Goal: Task Accomplishment & Management: Manage account settings

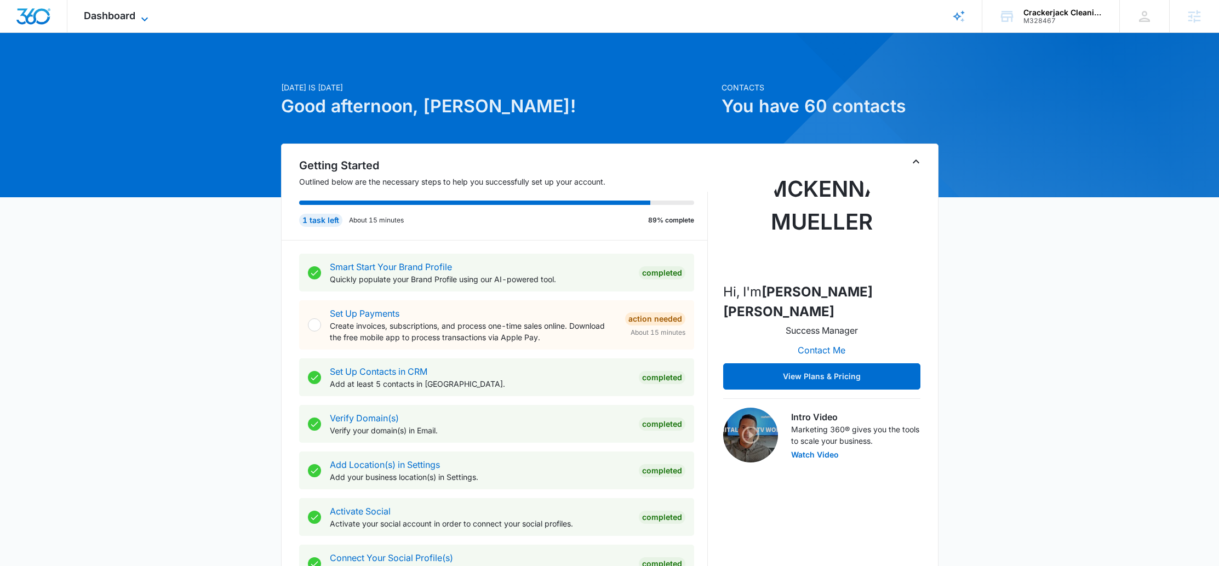
click at [104, 11] on span "Dashboard" at bounding box center [109, 16] width 51 height 12
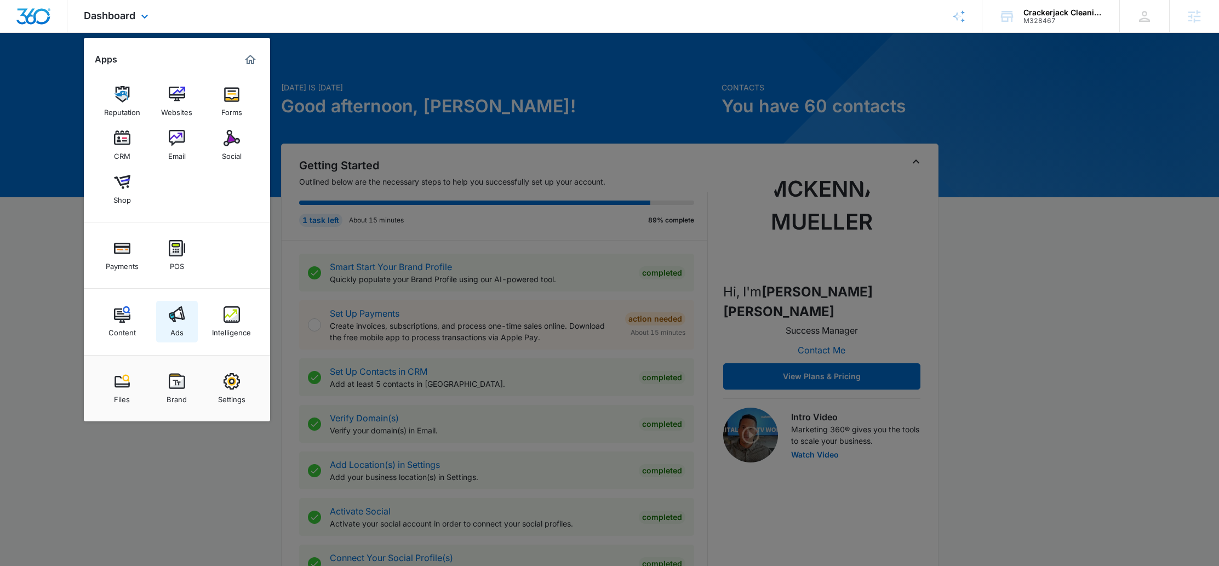
click at [180, 306] on img at bounding box center [177, 314] width 16 height 16
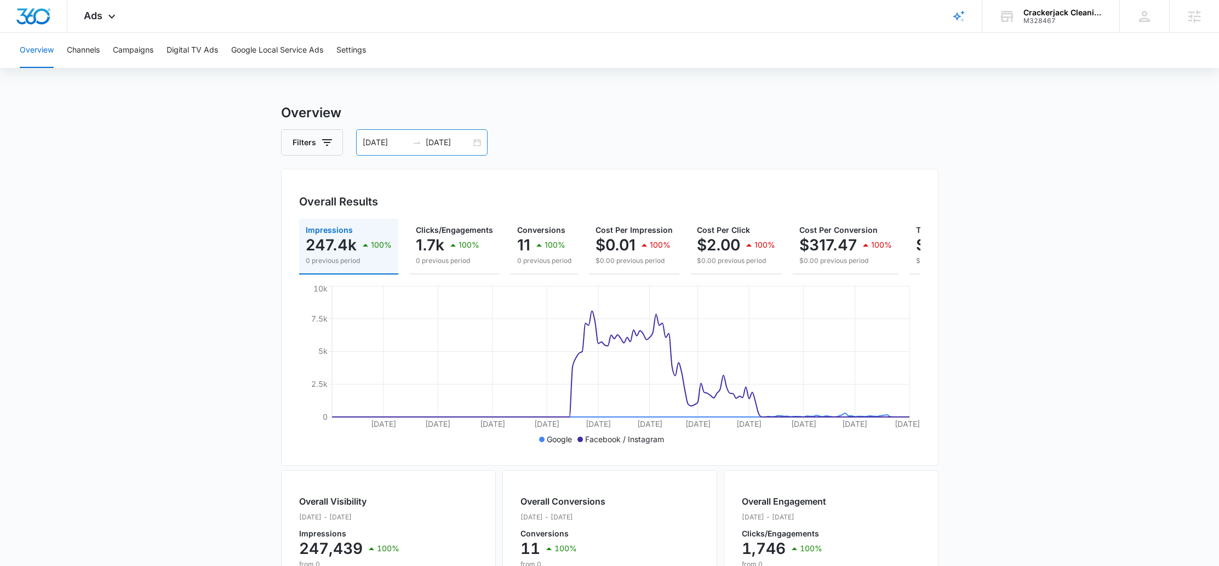
click at [478, 142] on div "[DATE] [DATE]" at bounding box center [421, 142] width 131 height 26
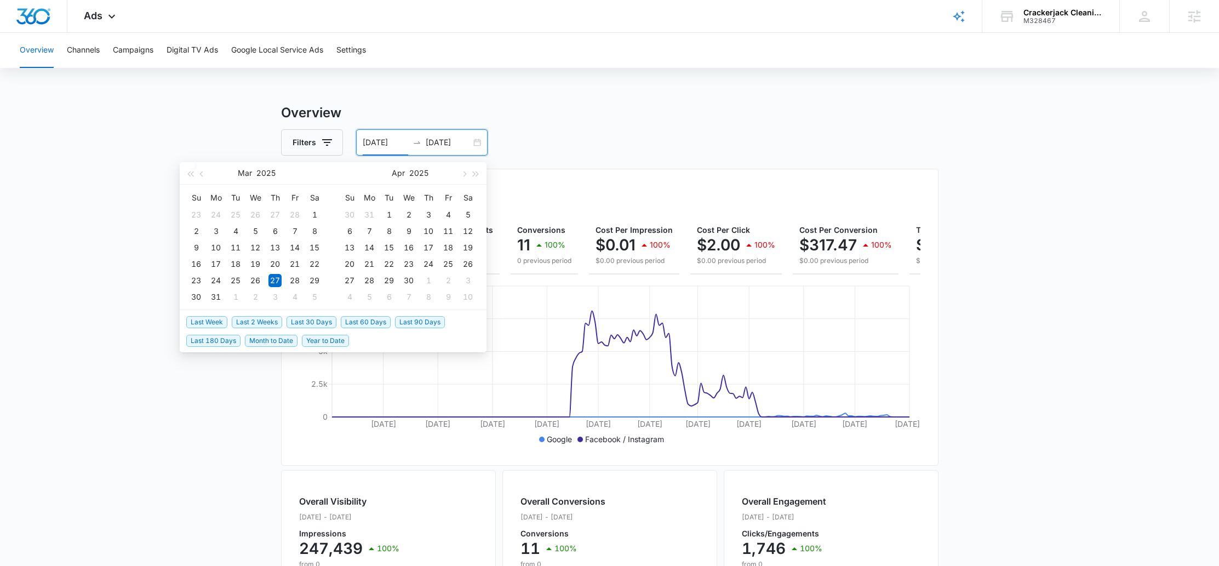
click at [321, 319] on span "Last 30 Days" at bounding box center [311, 322] width 50 height 12
type input "[DATE]"
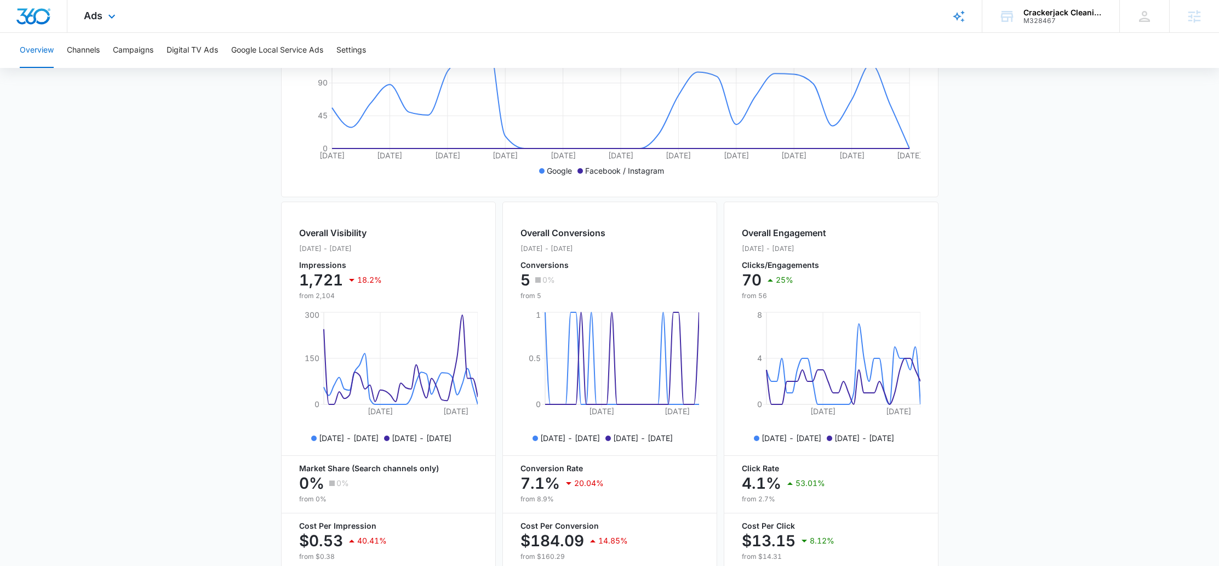
scroll to position [269, 0]
click at [97, 13] on span "Ads" at bounding box center [93, 16] width 19 height 12
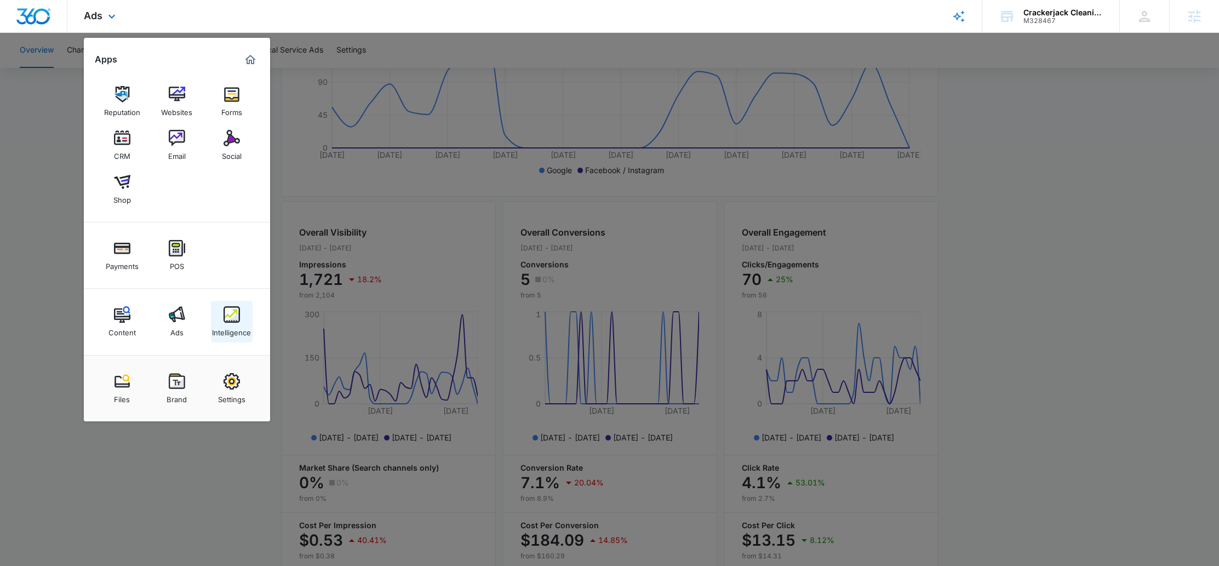
click at [228, 335] on div "Intelligence" at bounding box center [231, 330] width 39 height 14
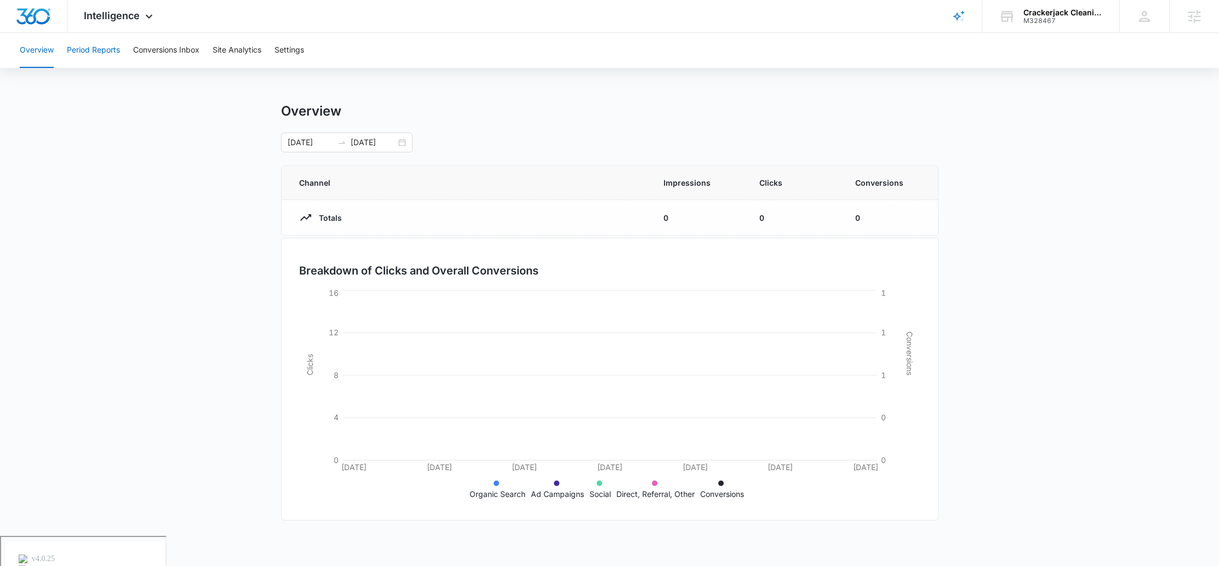
click at [99, 48] on button "Period Reports" at bounding box center [93, 50] width 53 height 35
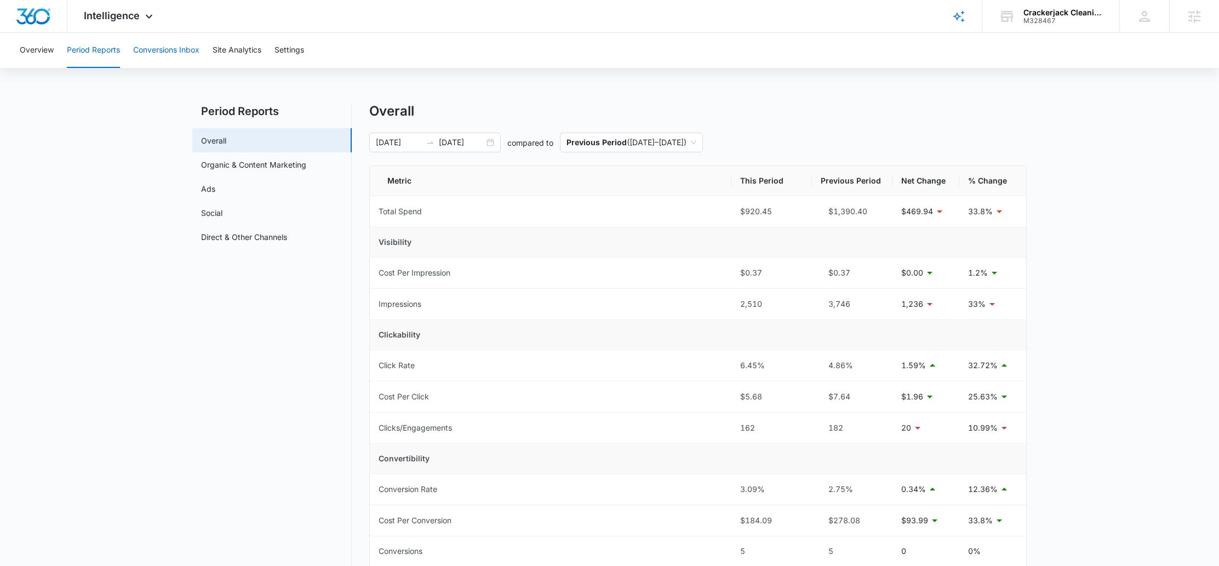
click at [168, 53] on button "Conversions Inbox" at bounding box center [166, 50] width 66 height 35
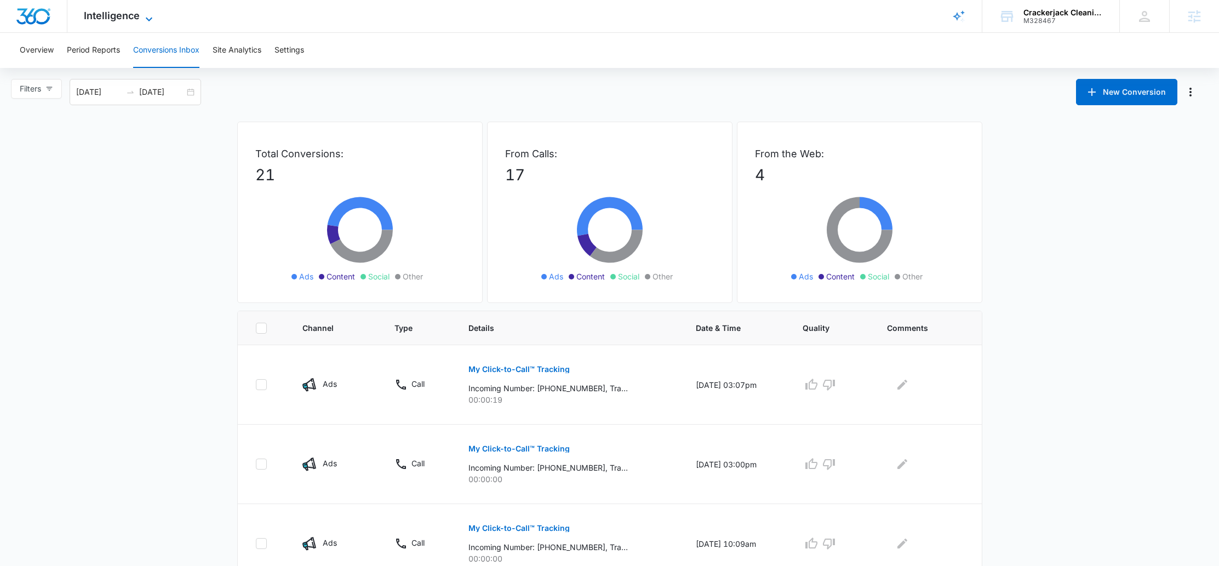
click at [122, 20] on span "Intelligence" at bounding box center [112, 16] width 56 height 12
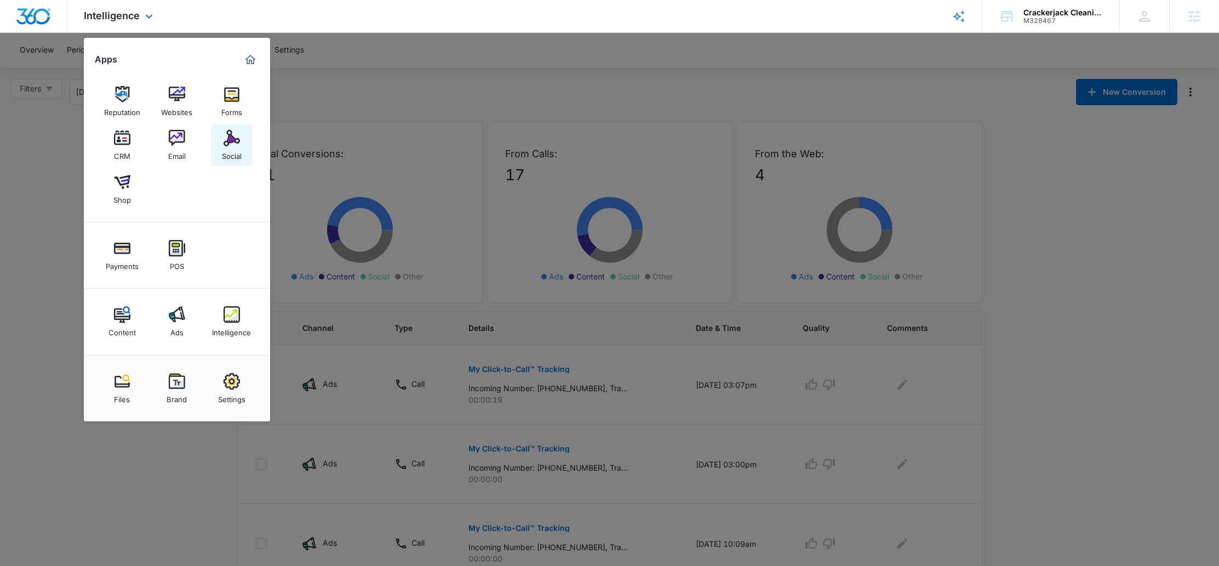
click at [222, 153] on div "Social" at bounding box center [232, 153] width 20 height 14
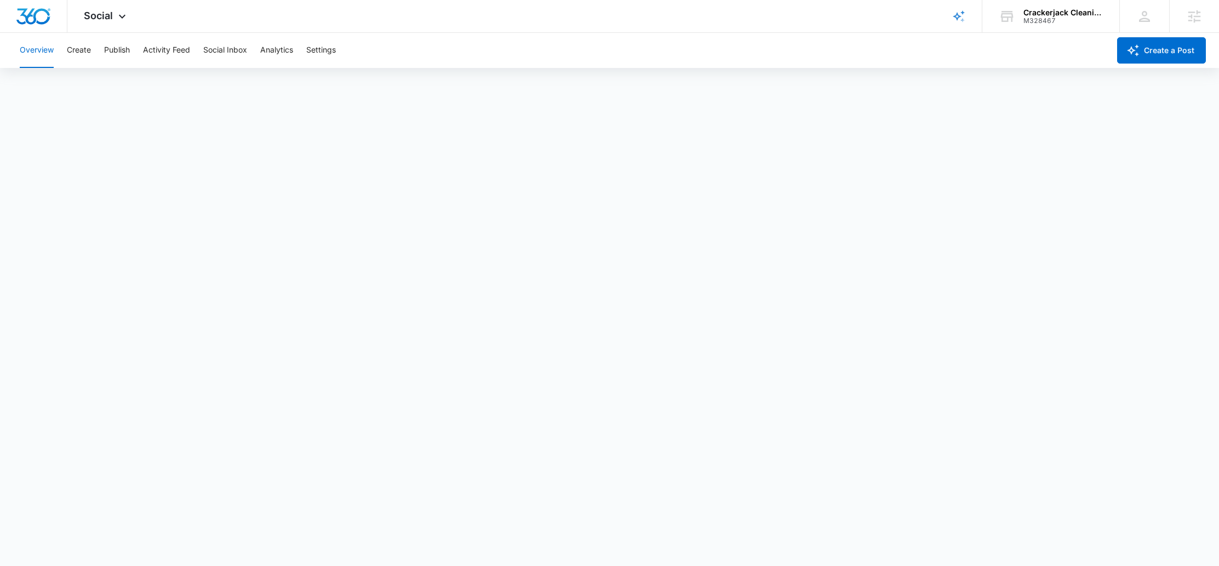
click at [98, 50] on div "Overview Create Publish Activity Feed Social Inbox Analytics Settings" at bounding box center [561, 50] width 1096 height 35
click at [107, 50] on button "Publish" at bounding box center [117, 50] width 26 height 35
click at [78, 51] on button "Create" at bounding box center [79, 50] width 24 height 35
click at [101, 86] on button "Approvals" at bounding box center [107, 83] width 37 height 31
click at [53, 84] on button "Content Library" at bounding box center [48, 83] width 56 height 31
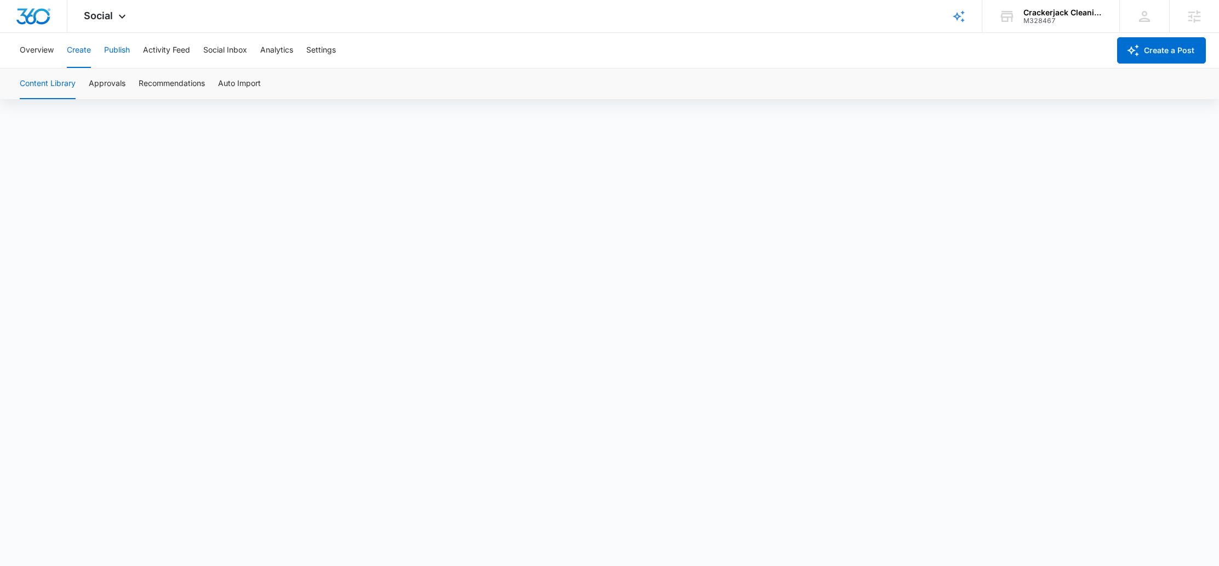
click at [106, 45] on button "Publish" at bounding box center [117, 50] width 26 height 35
click at [93, 71] on button "Schedules" at bounding box center [83, 83] width 37 height 31
click at [39, 81] on button "Calendar" at bounding box center [36, 83] width 32 height 31
click at [72, 51] on button "Create" at bounding box center [79, 50] width 24 height 35
click at [316, 51] on button "Settings" at bounding box center [321, 50] width 30 height 35
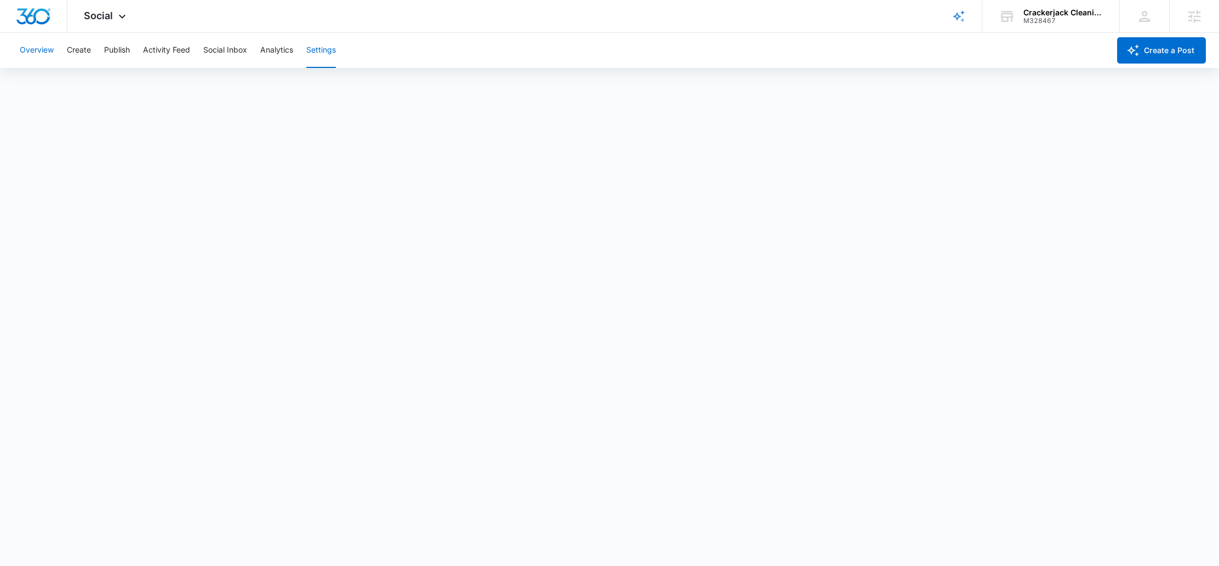
click at [38, 53] on button "Overview" at bounding box center [37, 50] width 34 height 35
click at [96, 15] on span "Social" at bounding box center [98, 16] width 29 height 12
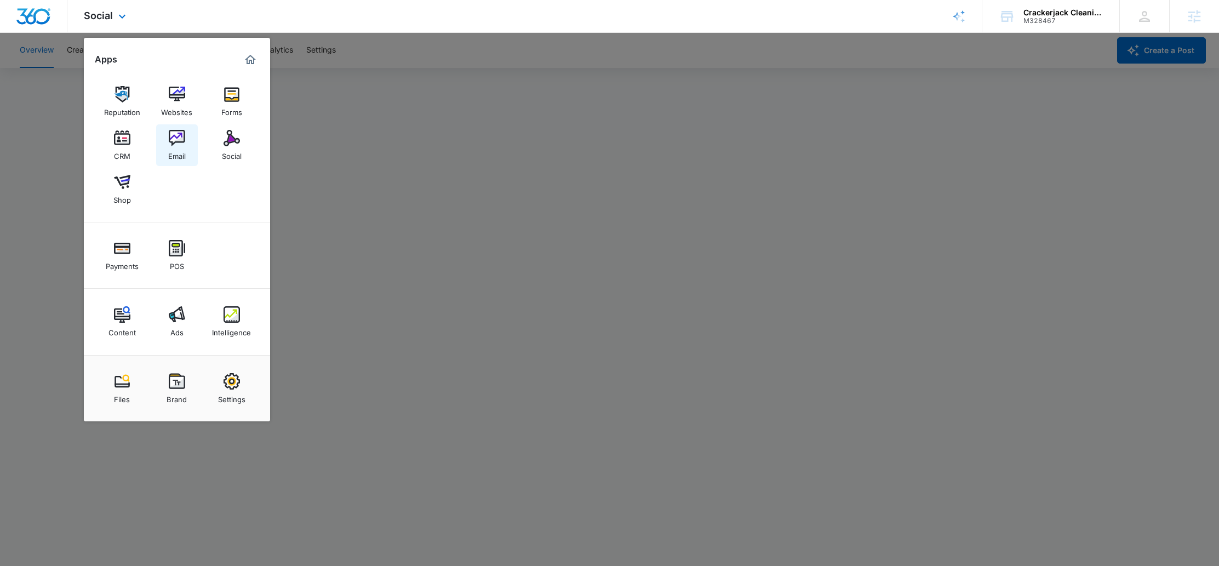
click at [192, 140] on link "Email" at bounding box center [177, 145] width 42 height 42
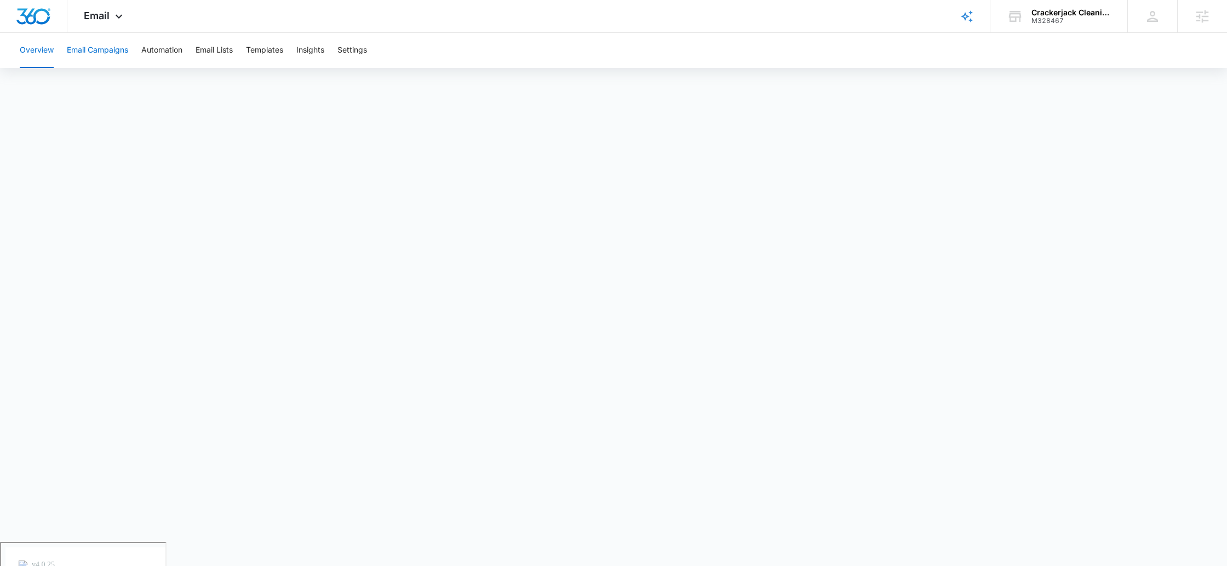
click at [101, 53] on button "Email Campaigns" at bounding box center [97, 50] width 61 height 35
click at [278, 54] on button "Templates" at bounding box center [264, 50] width 37 height 35
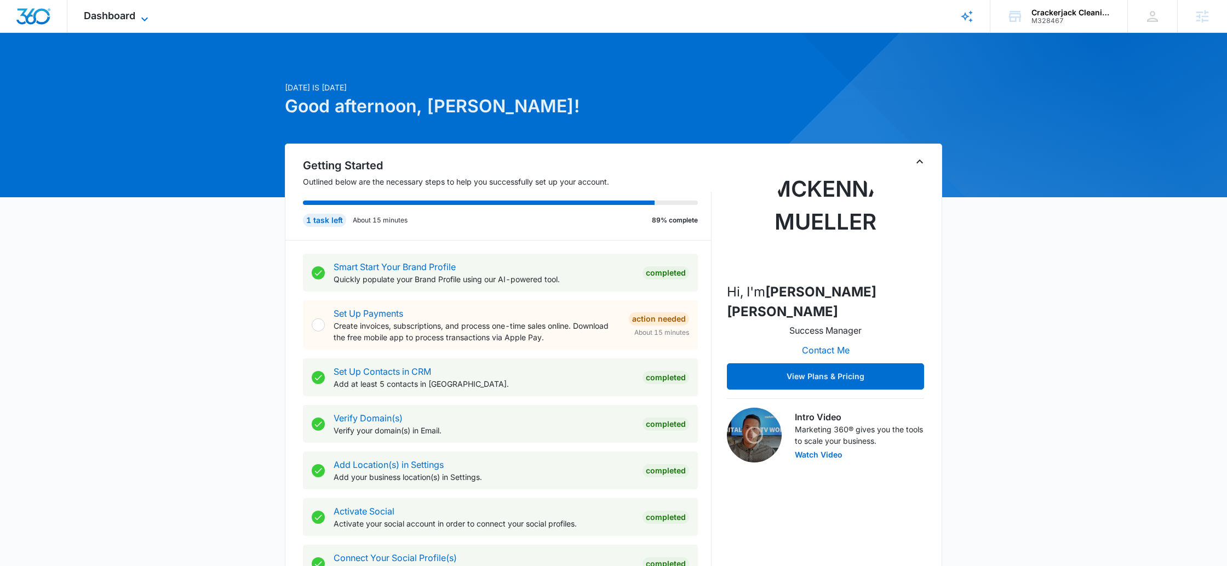
click at [114, 14] on span "Dashboard" at bounding box center [109, 16] width 51 height 12
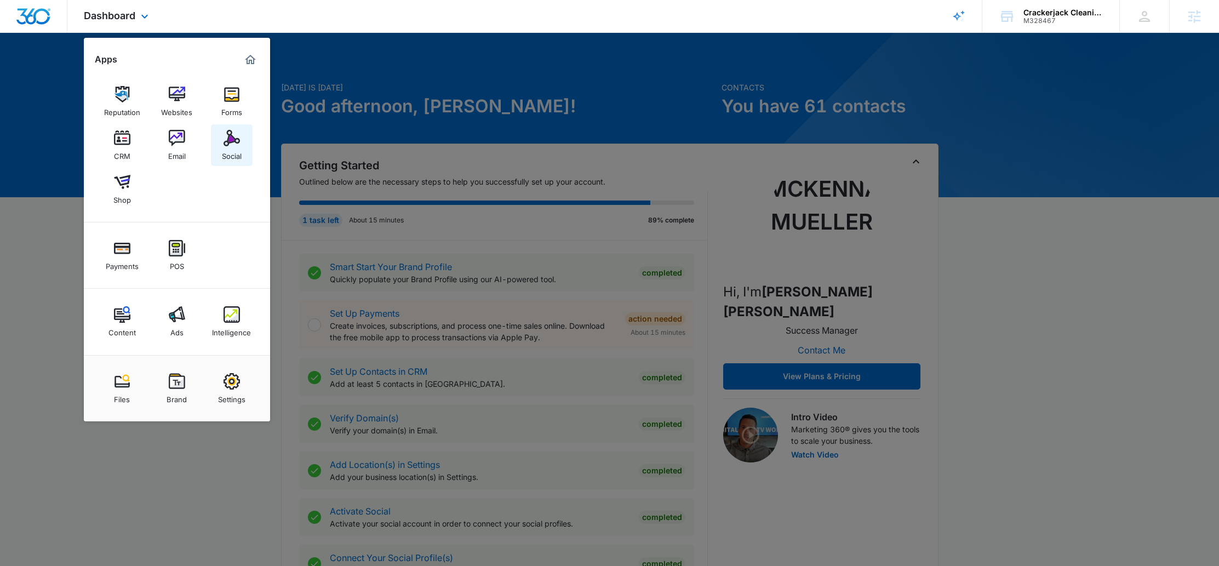
click at [231, 144] on img at bounding box center [231, 138] width 16 height 16
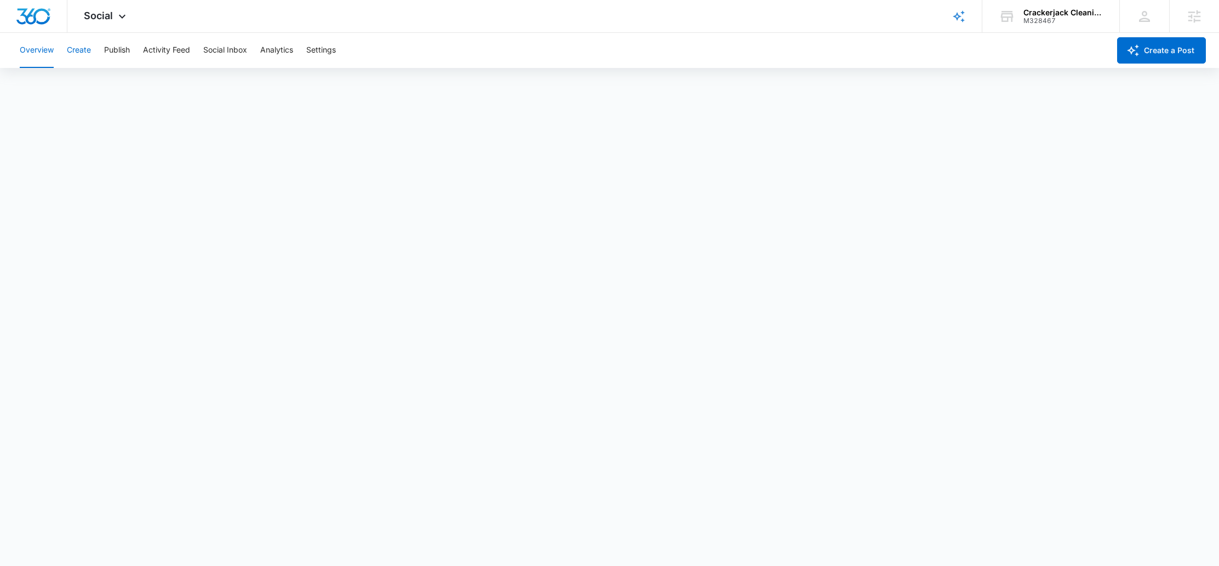
click at [87, 48] on button "Create" at bounding box center [79, 50] width 24 height 35
click at [114, 79] on button "Approvals" at bounding box center [107, 83] width 37 height 31
click at [110, 50] on button "Publish" at bounding box center [117, 50] width 26 height 35
